Goal: Find specific page/section: Find specific page/section

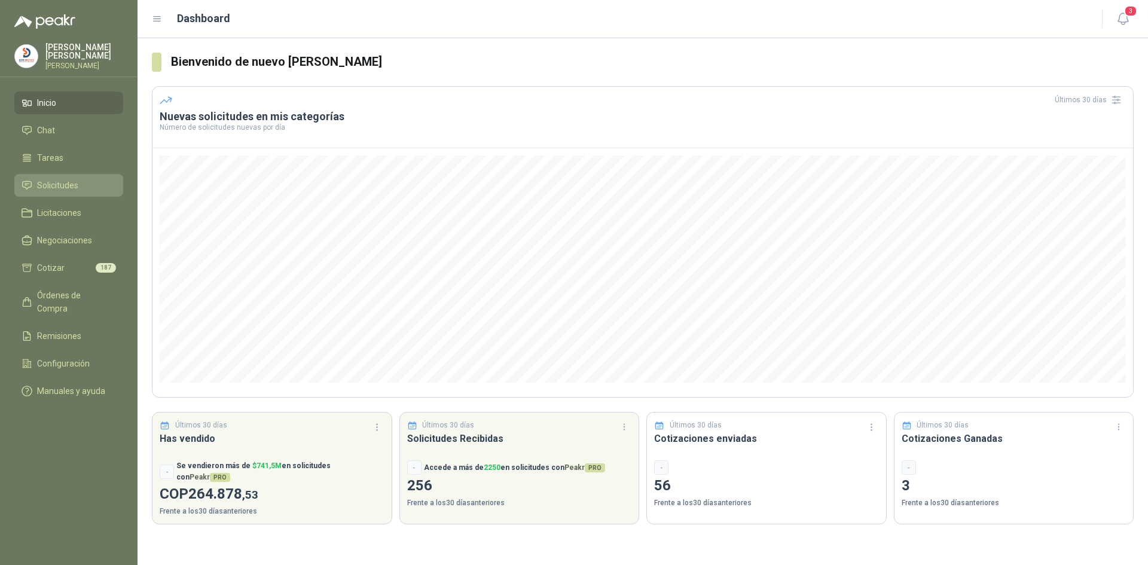
click at [73, 183] on span "Solicitudes" at bounding box center [57, 185] width 41 height 13
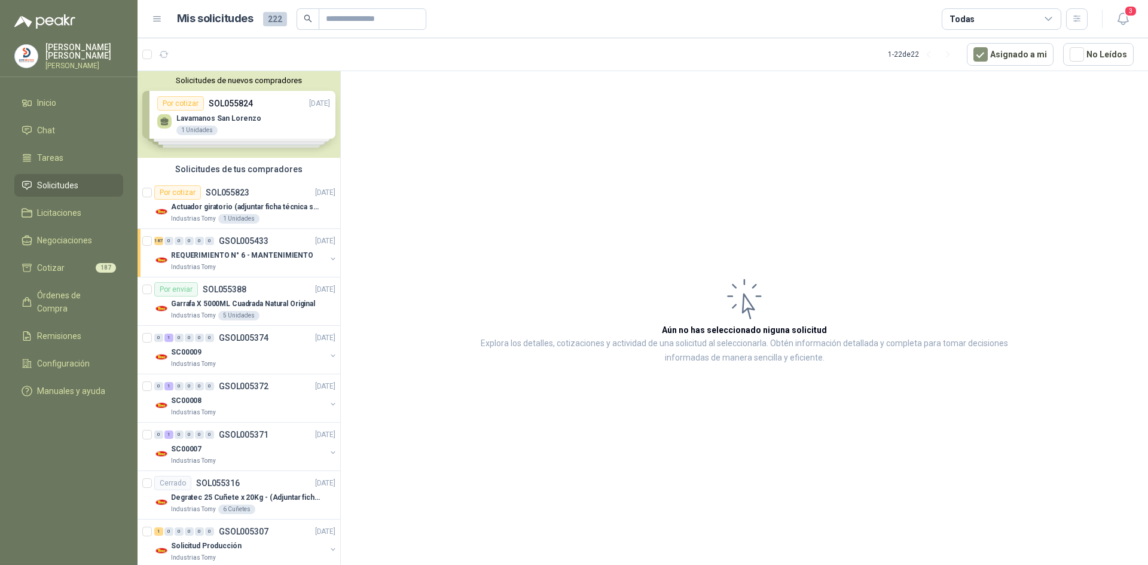
click at [246, 114] on div "Solicitudes de nuevos compradores Por cotizar SOL055824 [DATE] Lavamanos San [P…" at bounding box center [238, 114] width 203 height 87
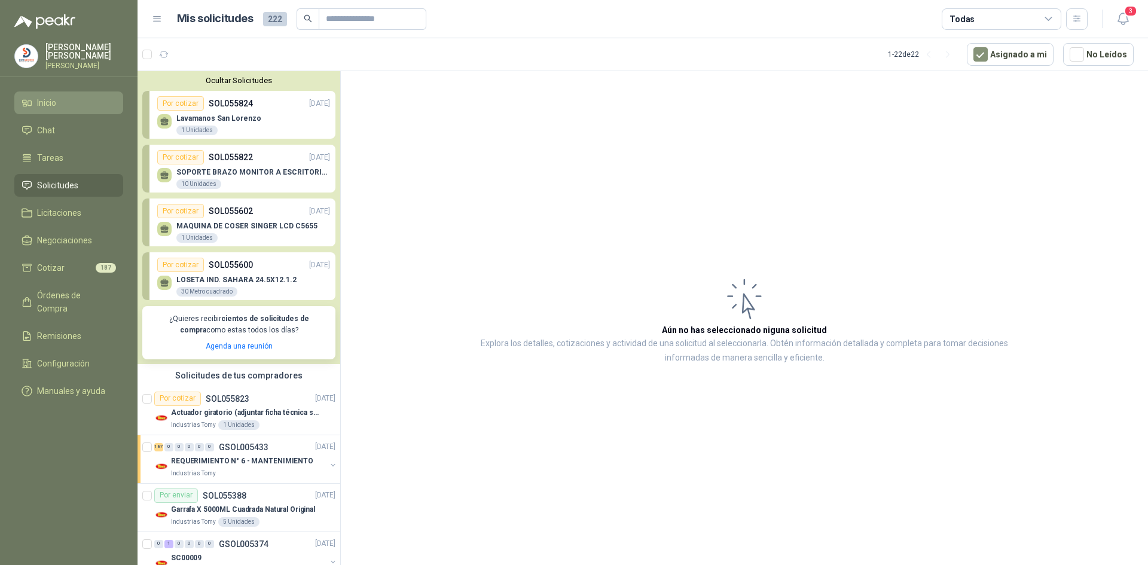
click at [60, 103] on li "Inicio" at bounding box center [69, 102] width 94 height 13
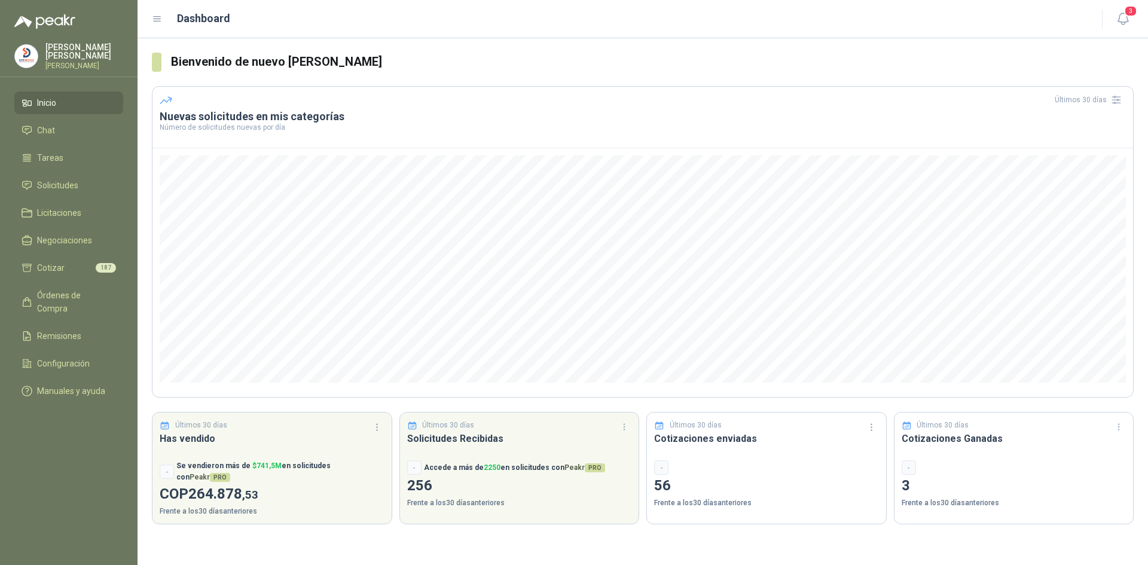
click at [56, 91] on link "Inicio" at bounding box center [68, 102] width 109 height 23
click at [55, 96] on span "Inicio" at bounding box center [46, 102] width 19 height 13
click at [49, 105] on span "Inicio" at bounding box center [46, 102] width 19 height 13
click at [57, 266] on span "Cotizar" at bounding box center [50, 267] width 27 height 13
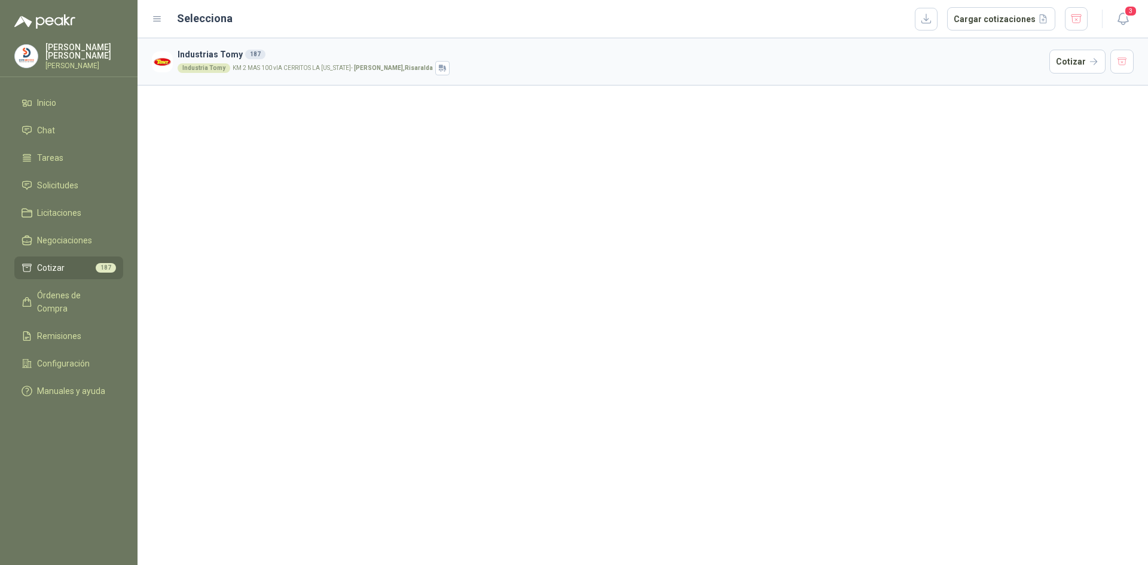
click at [57, 266] on span "Cotizar" at bounding box center [50, 267] width 27 height 13
click at [67, 179] on span "Solicitudes" at bounding box center [57, 185] width 41 height 13
